Goal: Information Seeking & Learning: Learn about a topic

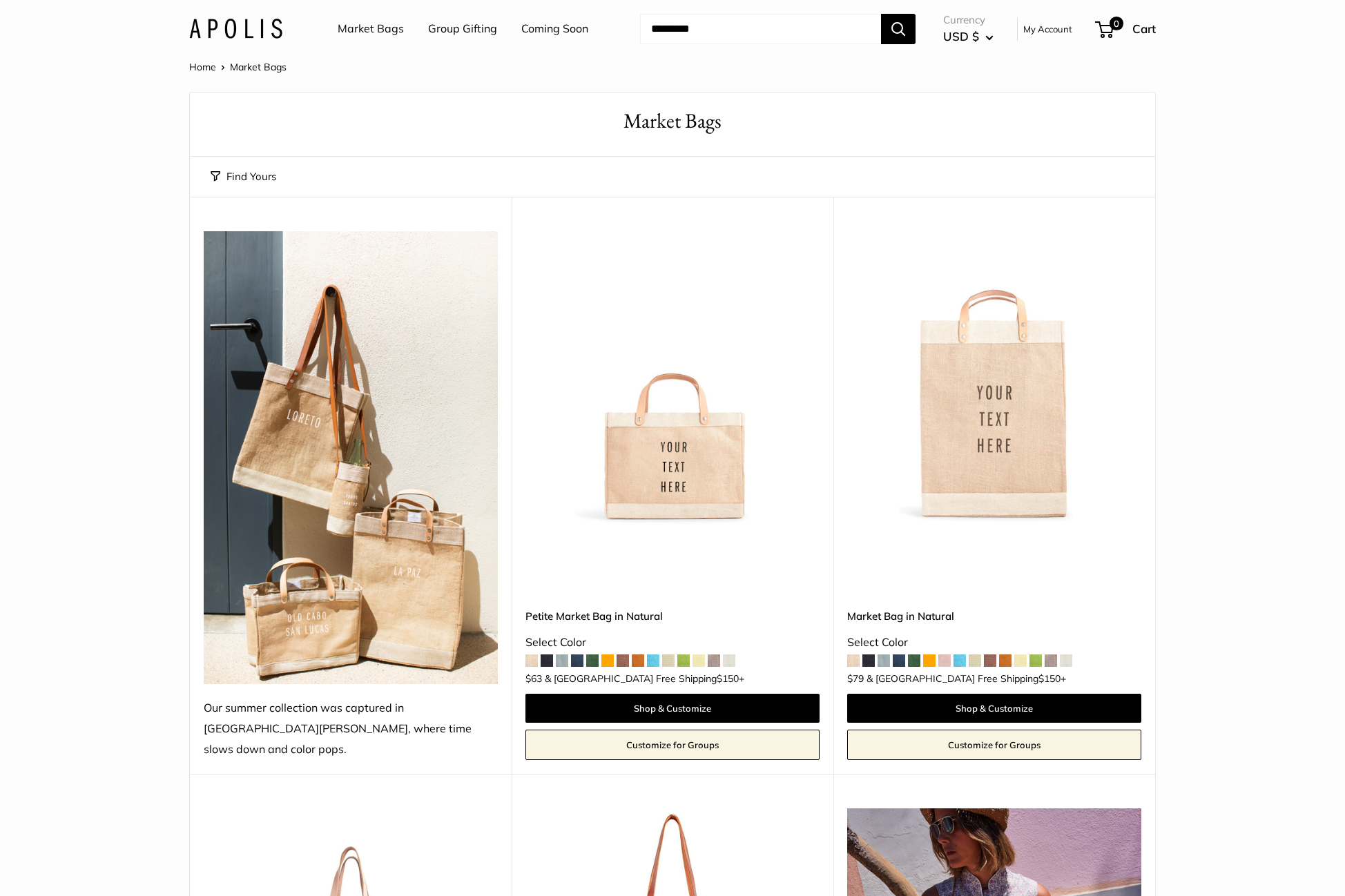
click at [578, 654] on span at bounding box center [577, 660] width 12 height 12
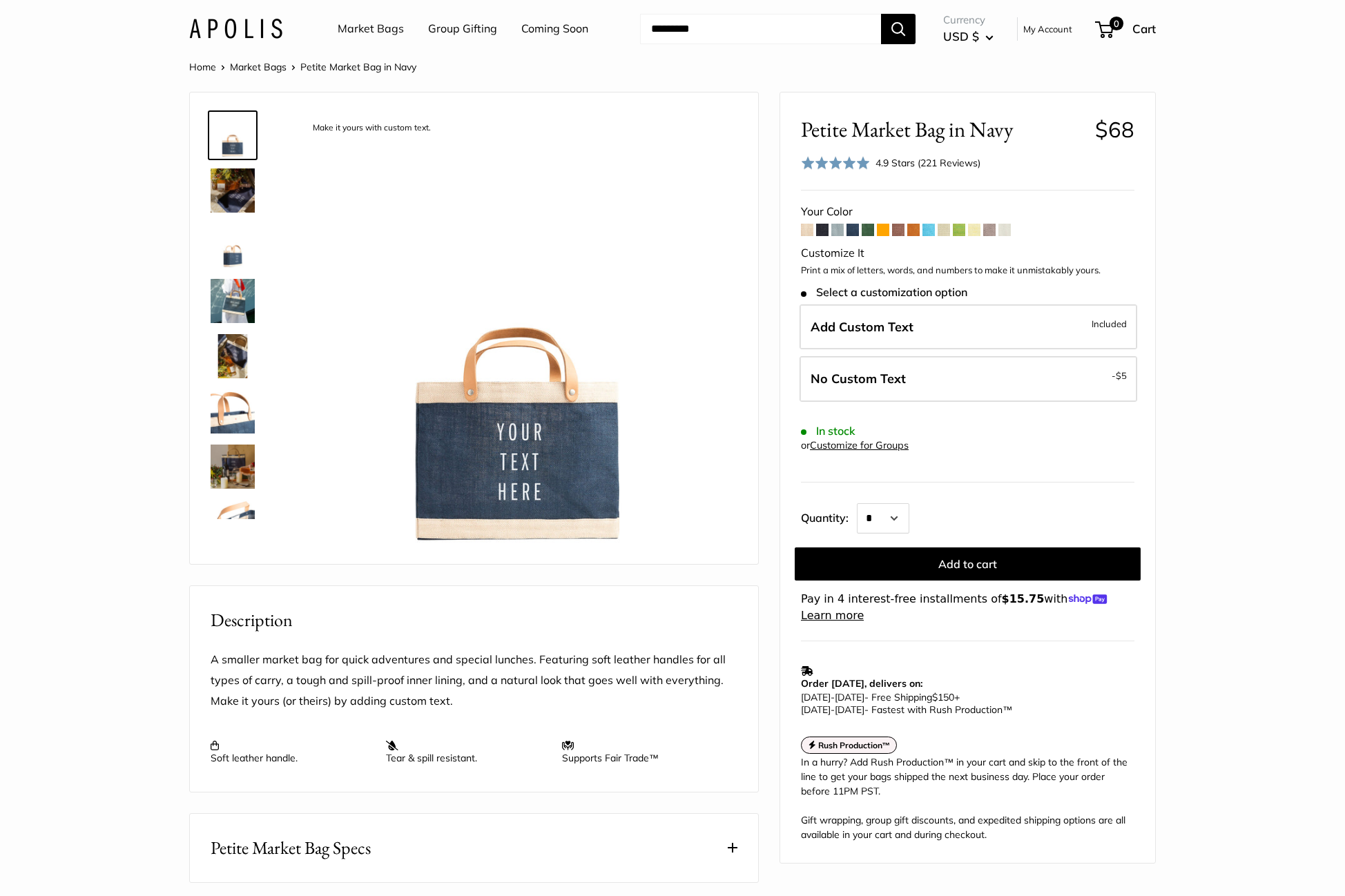
click at [232, 294] on img at bounding box center [232, 301] width 44 height 44
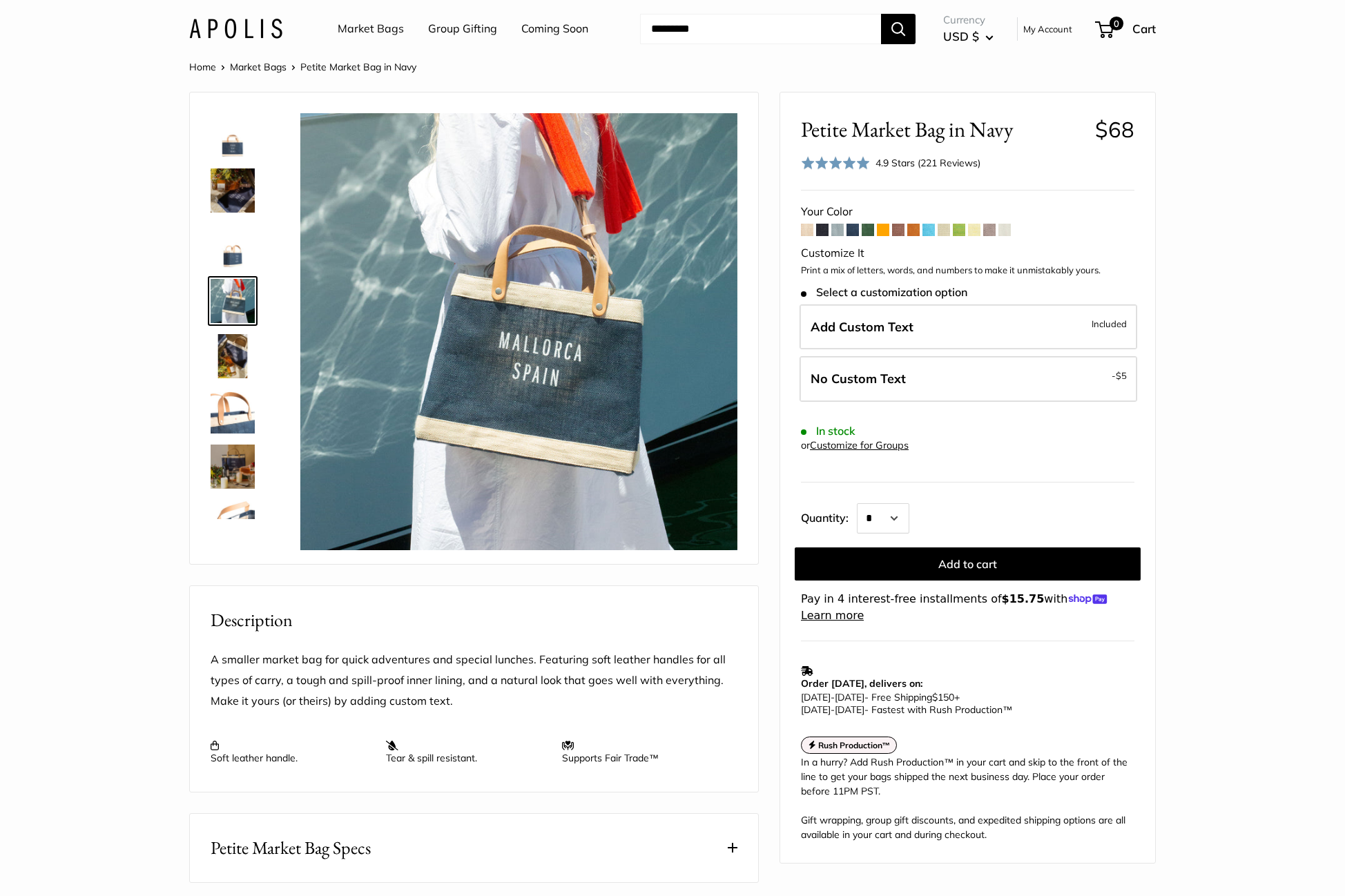
click at [388, 29] on link "Market Bags" at bounding box center [371, 29] width 66 height 21
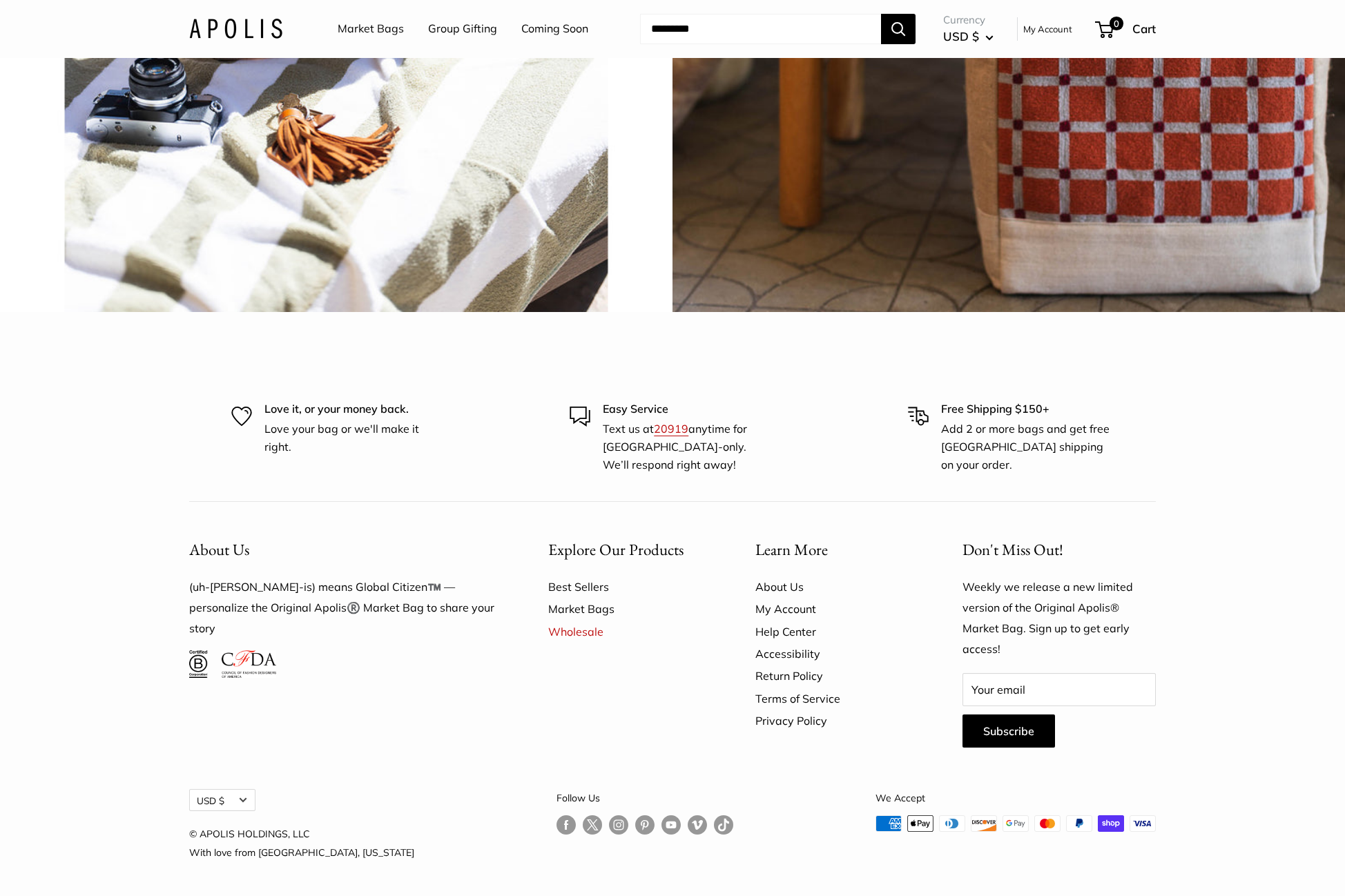
scroll to position [4001, 0]
click at [790, 598] on link "About Us" at bounding box center [835, 587] width 159 height 22
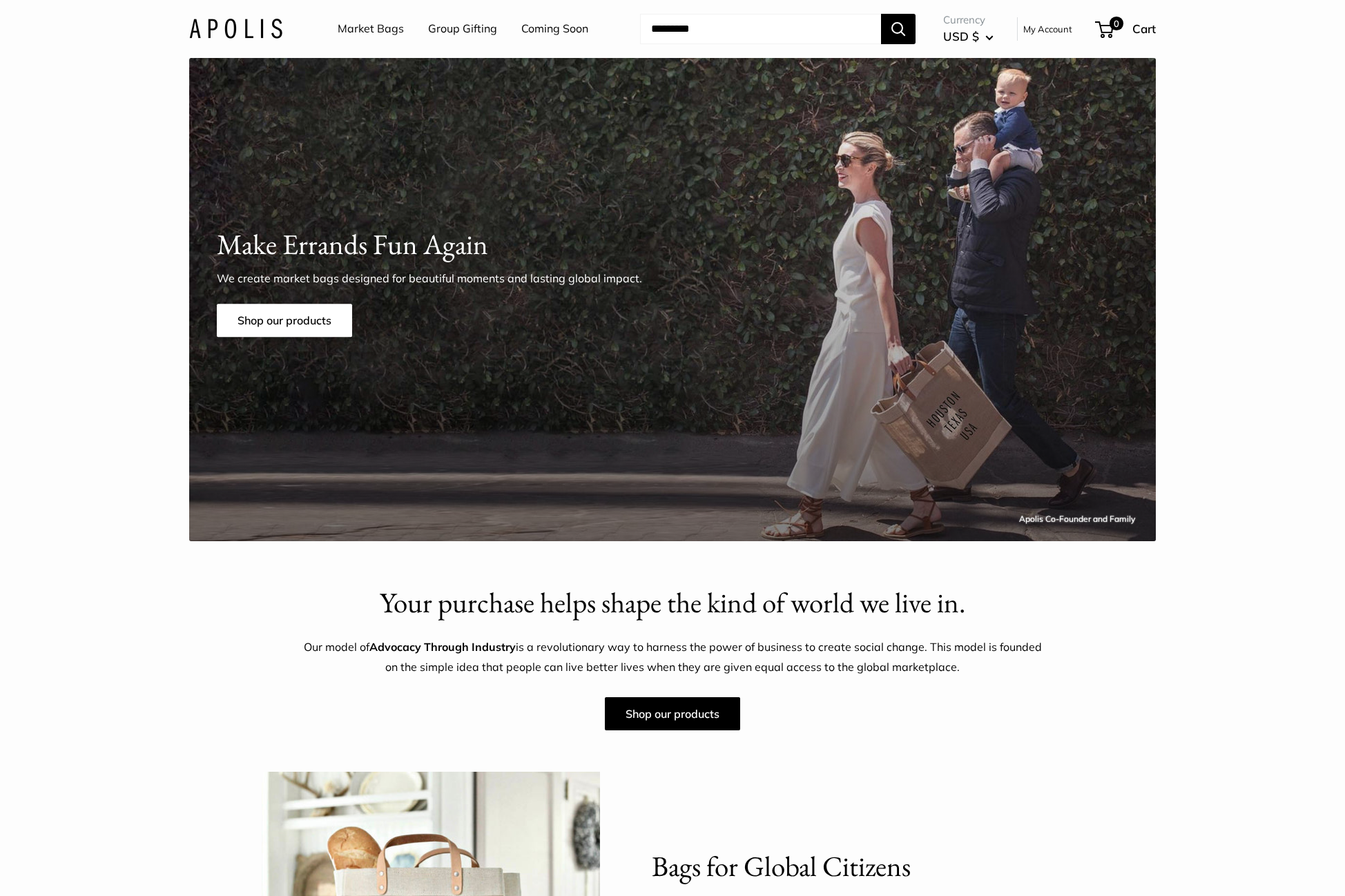
click at [358, 26] on link "Market Bags" at bounding box center [371, 29] width 66 height 21
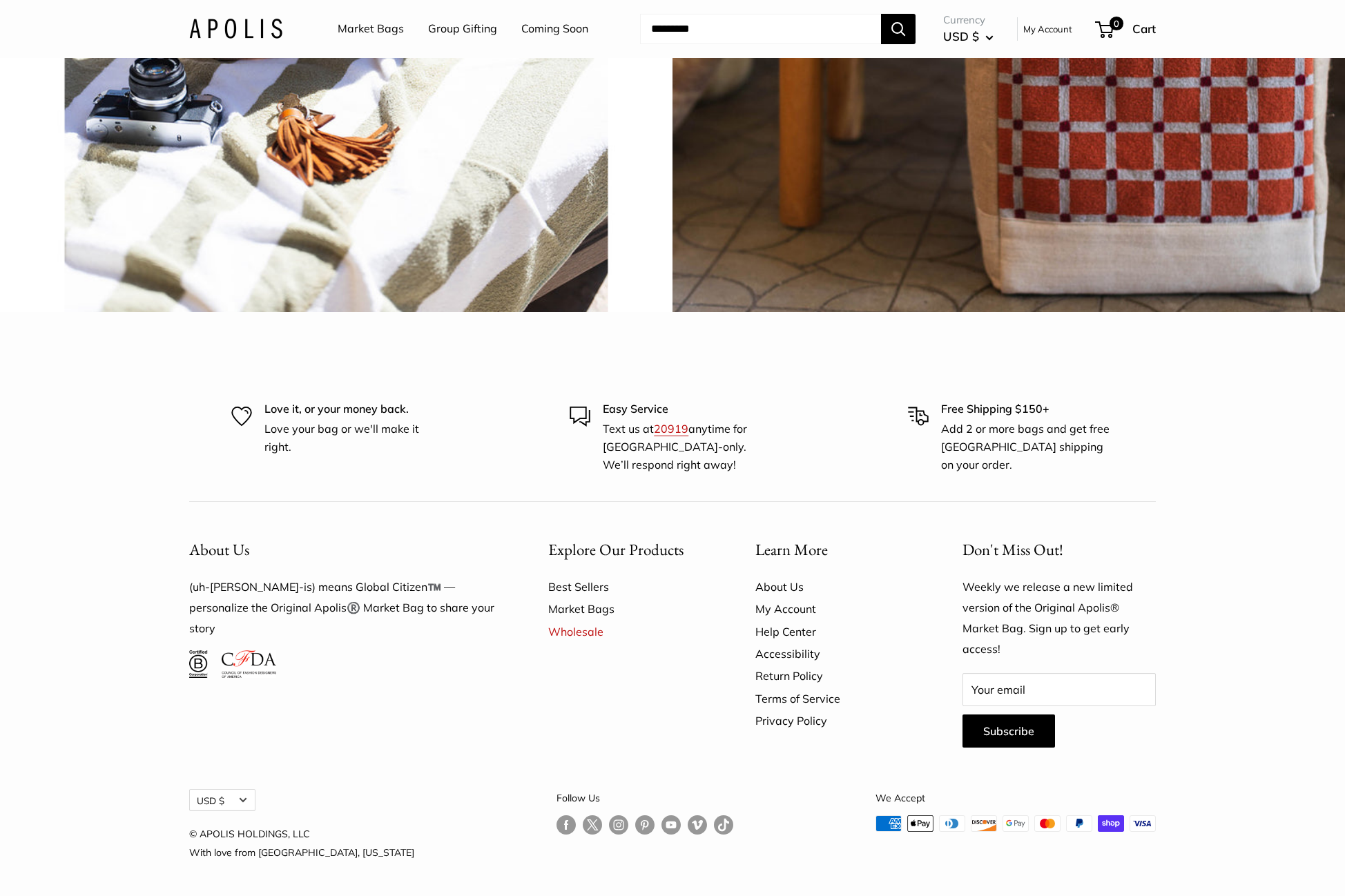
scroll to position [4054, 0]
click at [788, 634] on link "Help Center" at bounding box center [835, 632] width 159 height 22
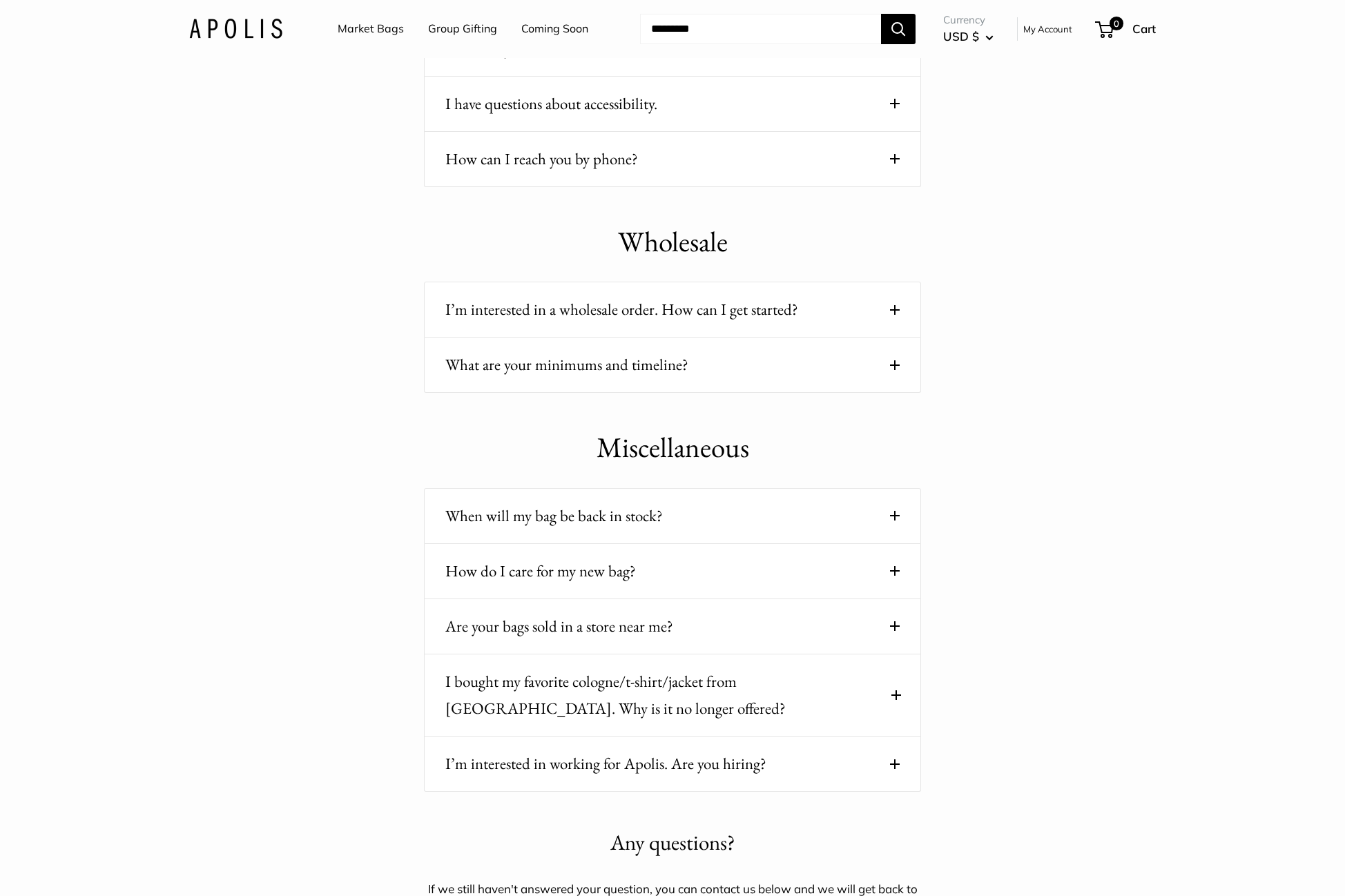
scroll to position [1557, 0]
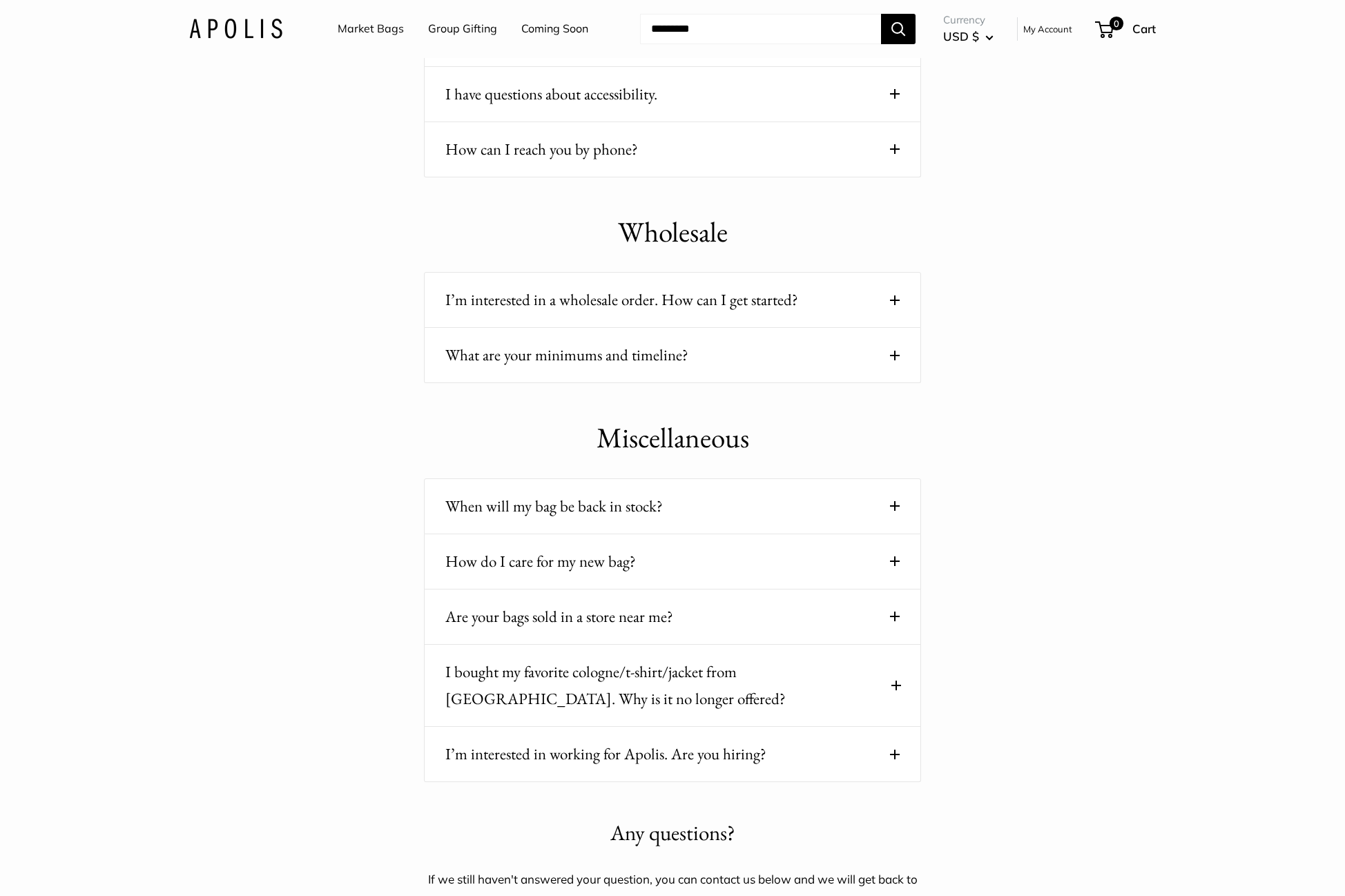
click at [861, 607] on button "Are your bags sold in a store near me?" at bounding box center [673, 616] width 454 height 27
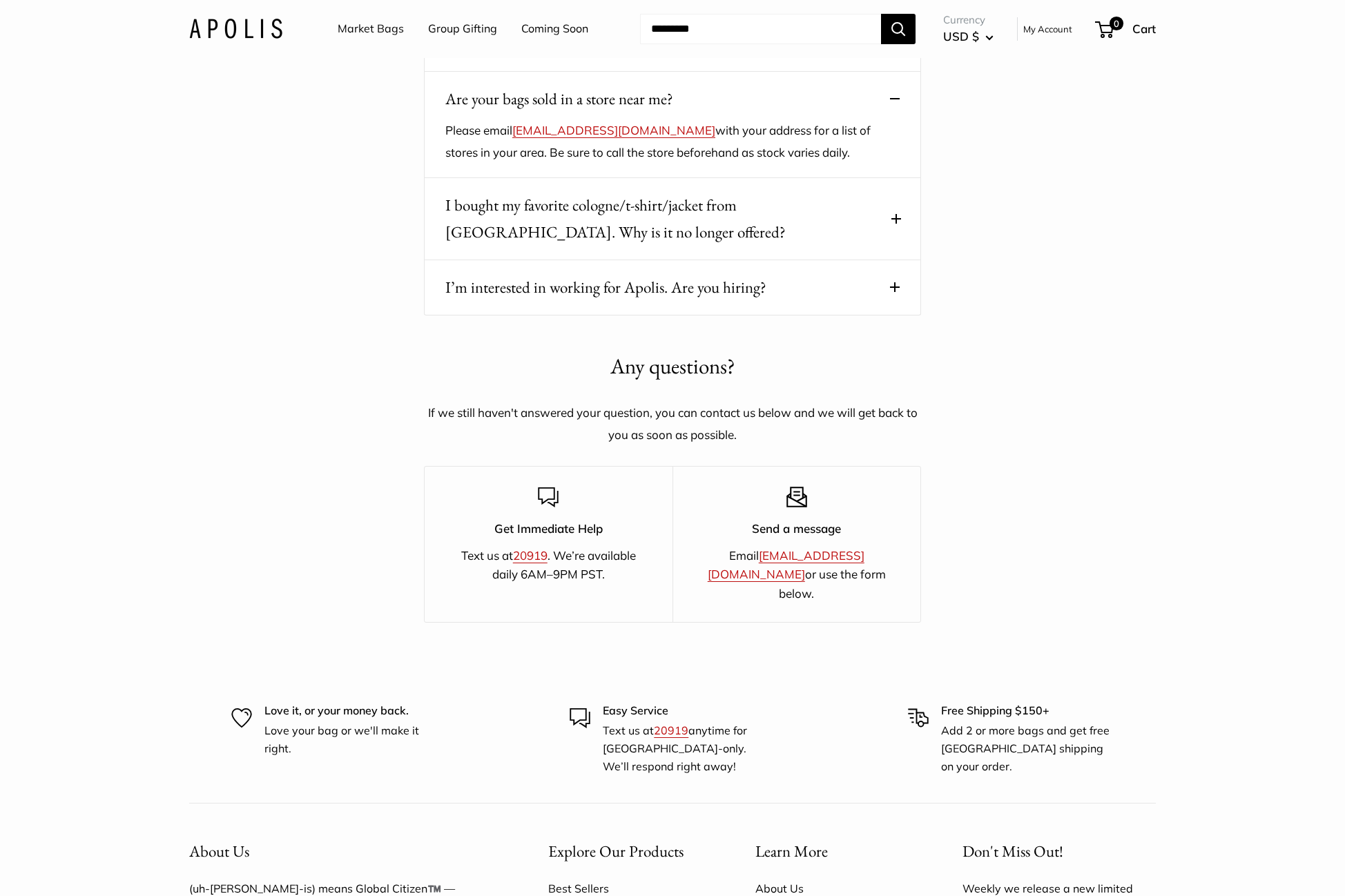
scroll to position [1903, 0]
